Goal: Task Accomplishment & Management: Manage account settings

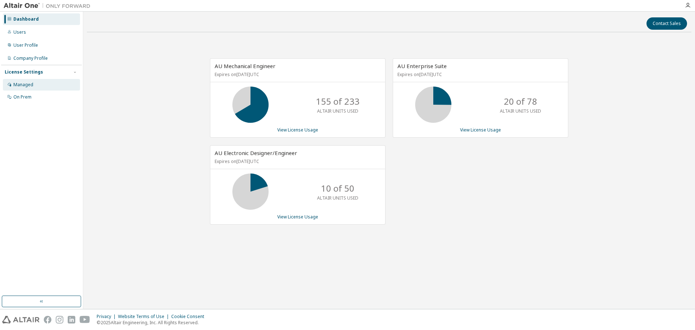
click at [21, 83] on div "Managed" at bounding box center [23, 85] width 20 height 6
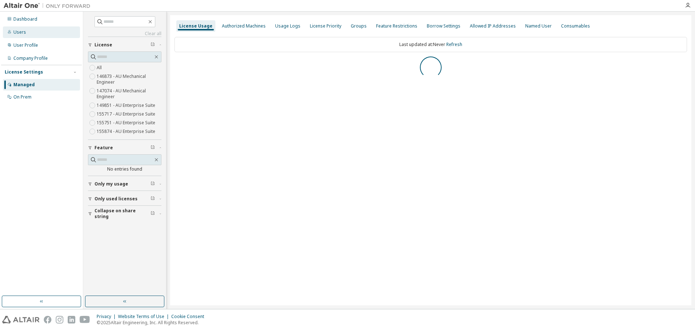
click at [13, 34] on div "Users" at bounding box center [41, 32] width 77 height 12
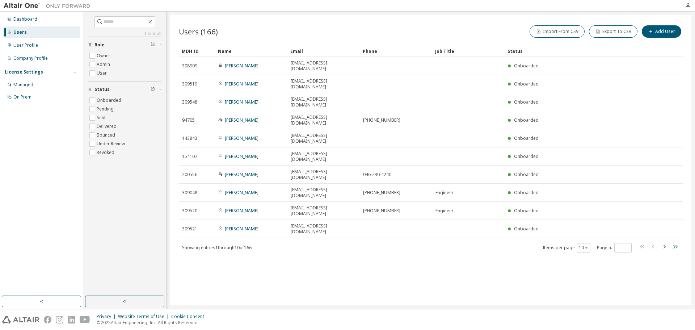
click at [673, 245] on icon "button" at bounding box center [675, 247] width 4 height 4
type input "**"
